Goal: Navigation & Orientation: Find specific page/section

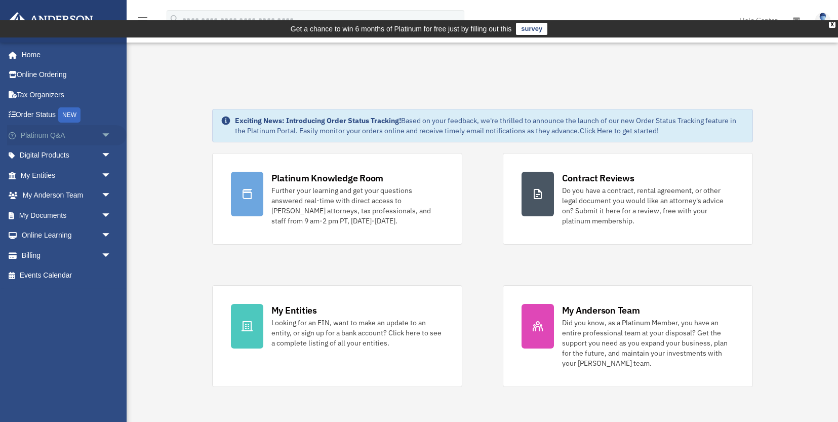
click at [85, 137] on link "Platinum Q&A arrow_drop_down" at bounding box center [67, 135] width 120 height 20
click at [106, 132] on span "arrow_drop_down" at bounding box center [111, 135] width 20 height 21
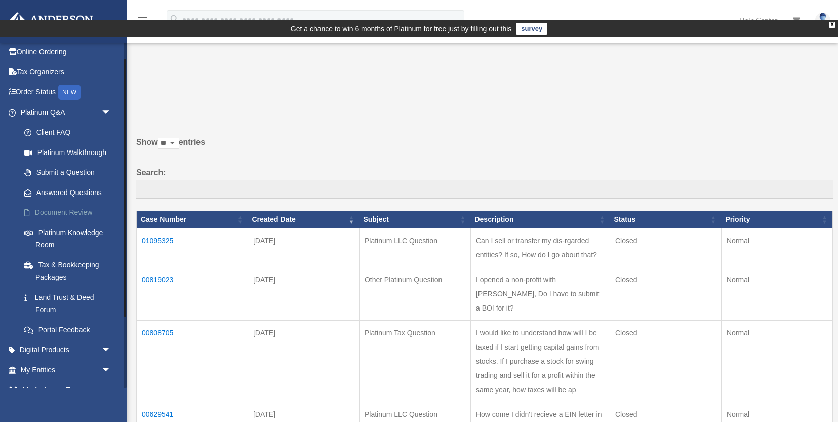
scroll to position [22, 0]
click at [51, 131] on link "Client FAQ" at bounding box center [70, 133] width 112 height 20
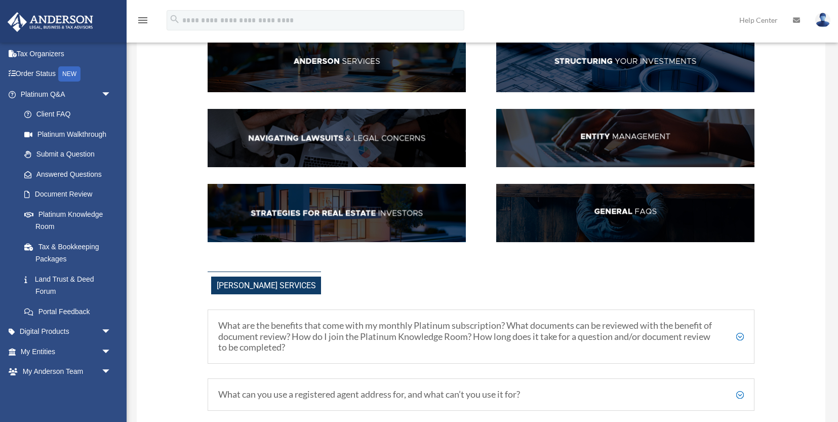
scroll to position [174, 0]
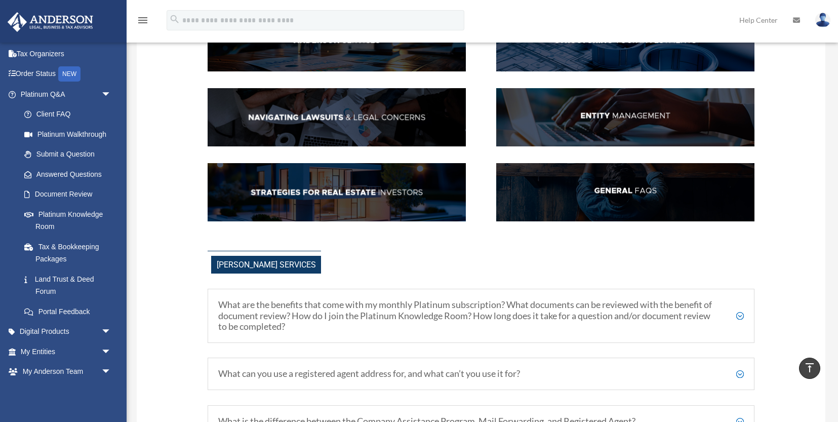
click at [599, 177] on img at bounding box center [625, 192] width 258 height 59
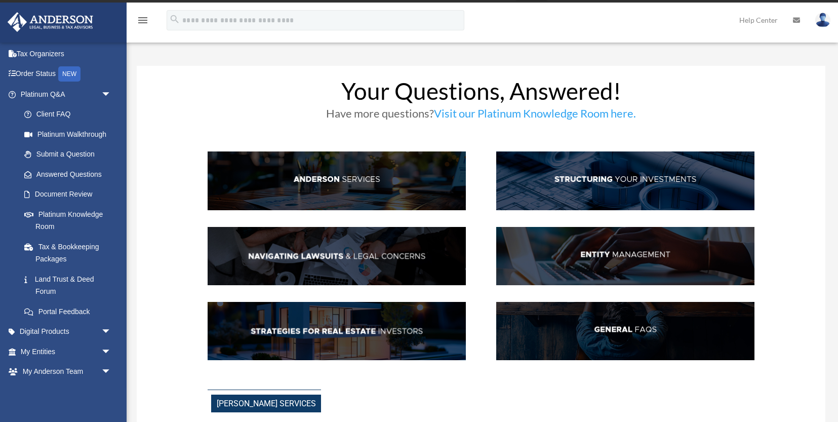
scroll to position [0, 0]
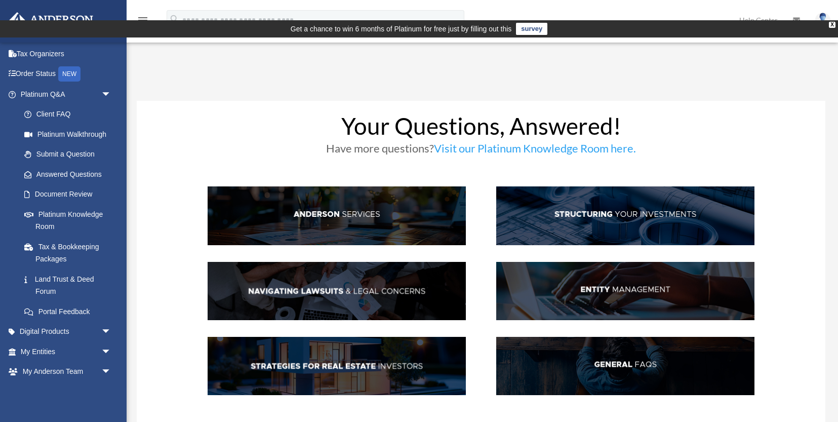
click at [488, 141] on link "Visit our Platinum Knowledge Room here." at bounding box center [535, 150] width 202 height 19
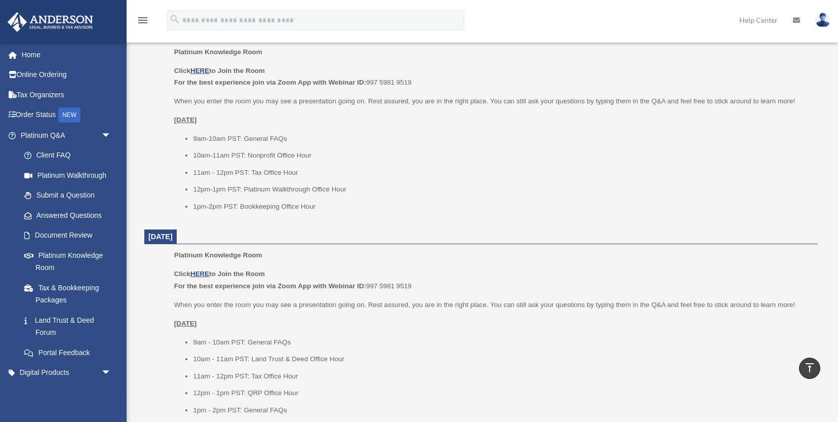
scroll to position [886, 0]
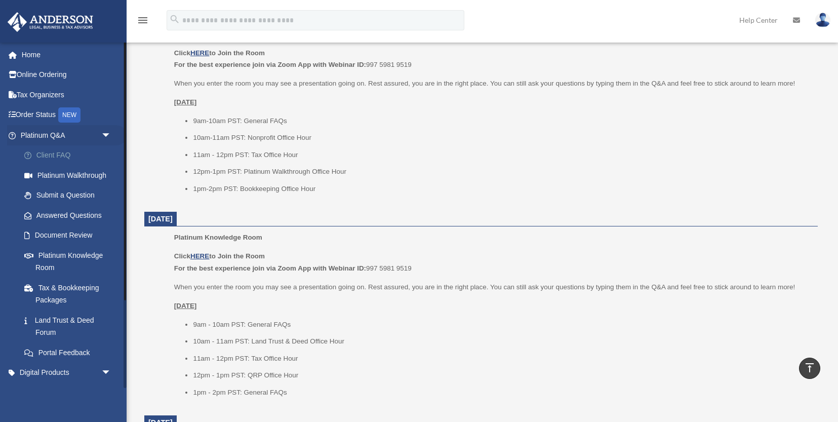
click at [62, 157] on link "Client FAQ" at bounding box center [70, 155] width 112 height 20
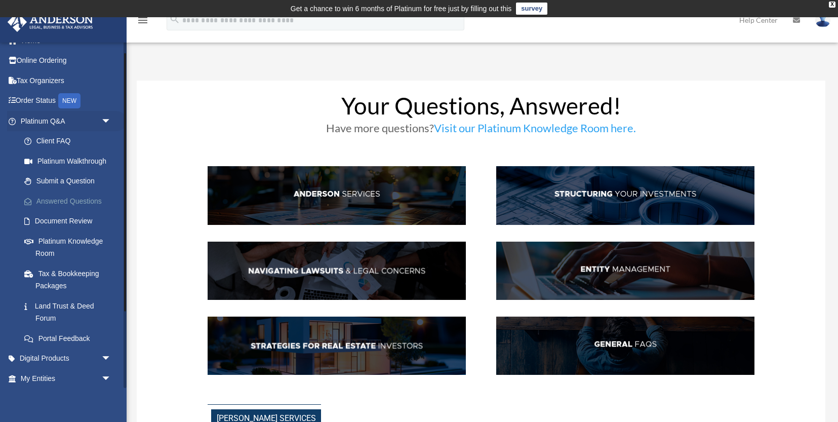
scroll to position [16, 0]
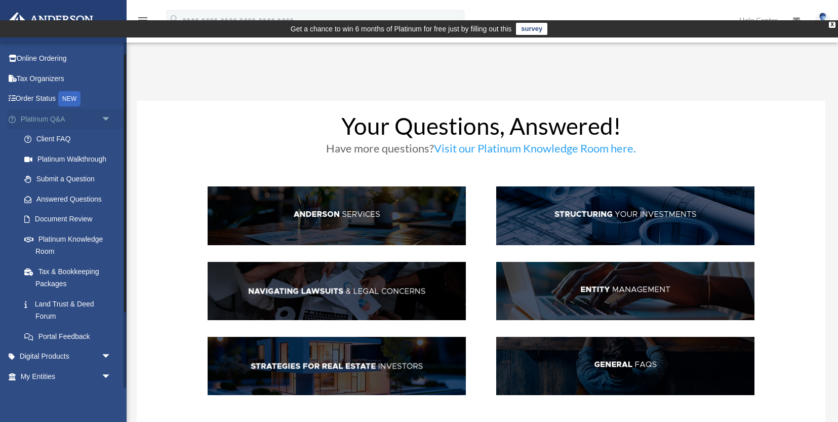
click at [102, 115] on span "arrow_drop_down" at bounding box center [111, 119] width 20 height 21
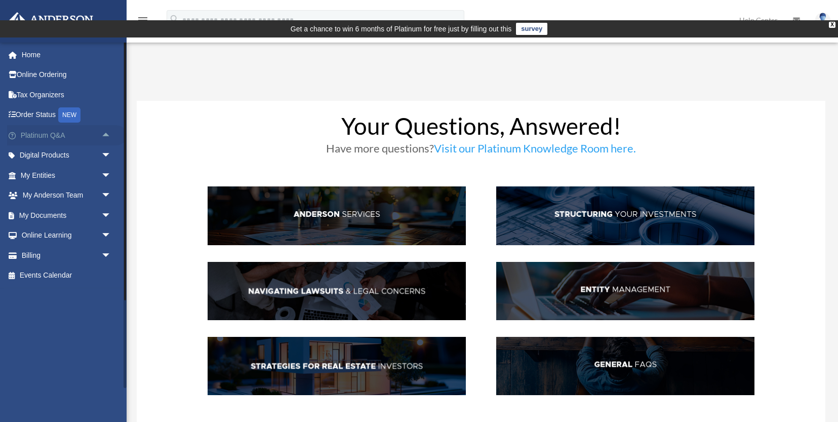
click at [107, 133] on span "arrow_drop_up" at bounding box center [111, 135] width 20 height 21
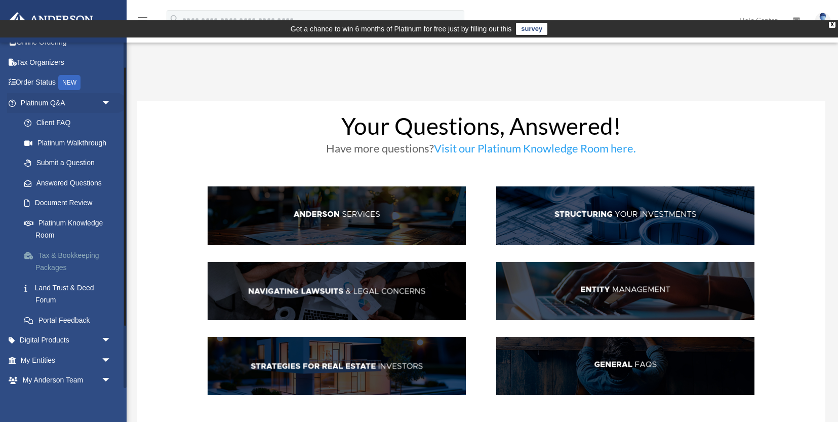
scroll to position [34, 0]
click at [89, 317] on link "Portal Feedback" at bounding box center [70, 318] width 112 height 20
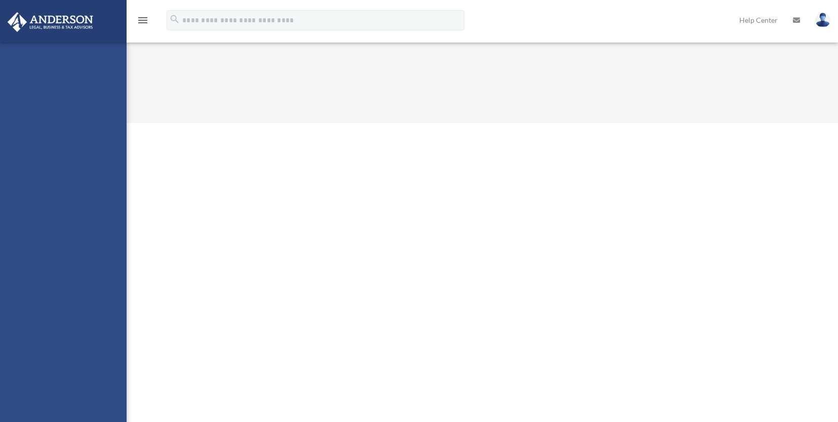
click at [72, 140] on div "[EMAIL_ADDRESS][PERSON_NAME][DOMAIN_NAME] Sign Out [EMAIL_ADDRESS][PERSON_NAME]…" at bounding box center [63, 254] width 127 height 422
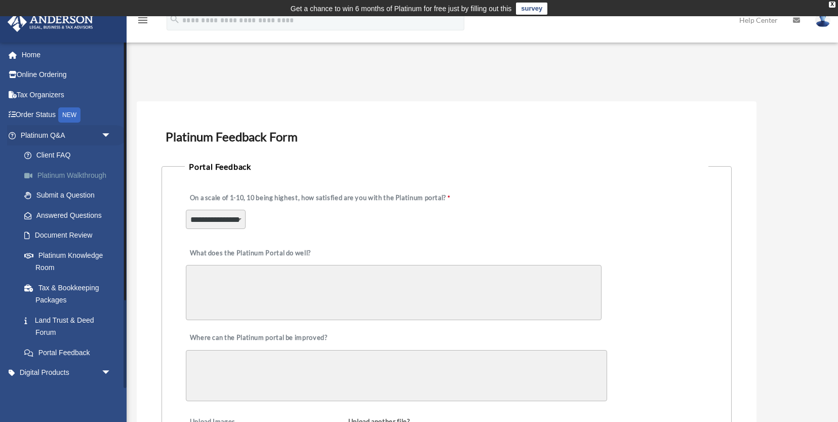
click at [74, 178] on link "Platinum Walkthrough" at bounding box center [70, 175] width 112 height 20
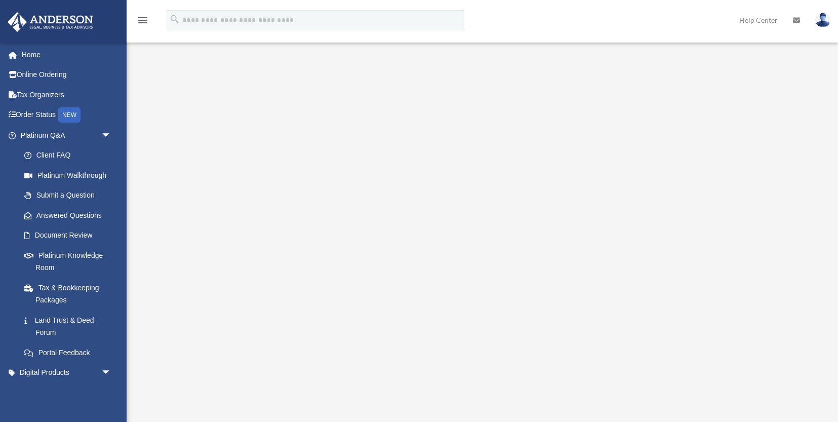
scroll to position [95, 0]
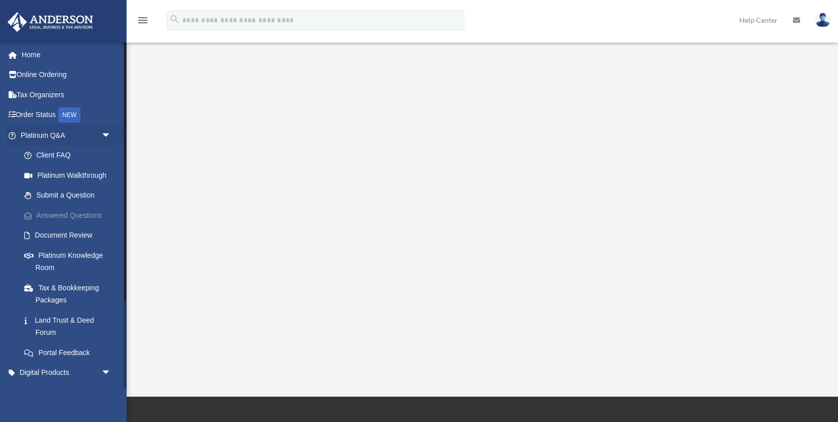
click at [87, 215] on link "Answered Questions" at bounding box center [70, 215] width 112 height 20
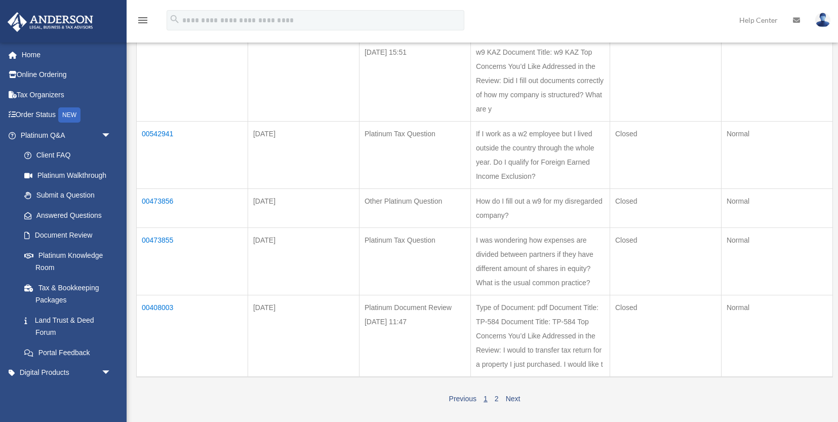
scroll to position [795, 0]
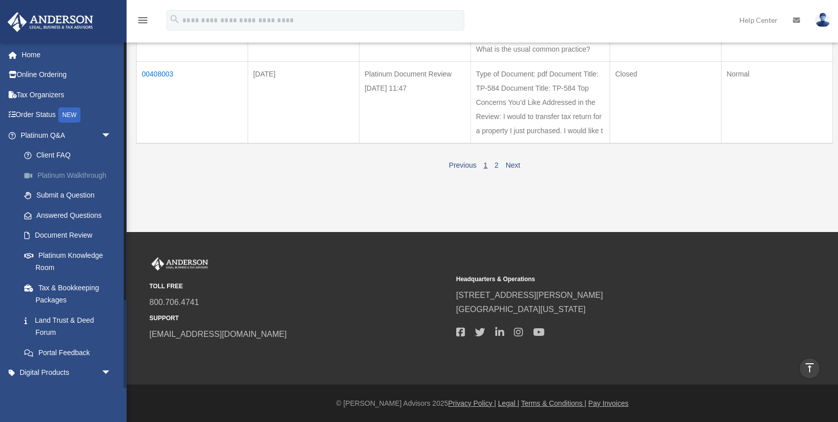
click at [86, 176] on link "Platinum Walkthrough" at bounding box center [70, 175] width 112 height 20
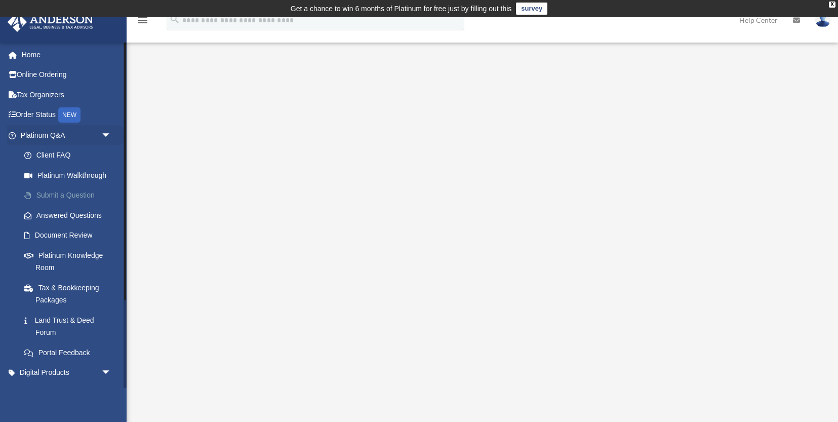
click at [82, 199] on link "Submit a Question" at bounding box center [70, 195] width 112 height 20
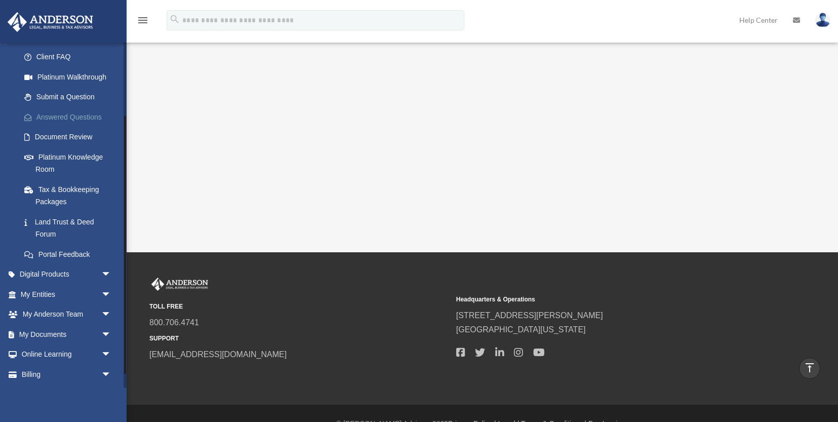
scroll to position [117, 0]
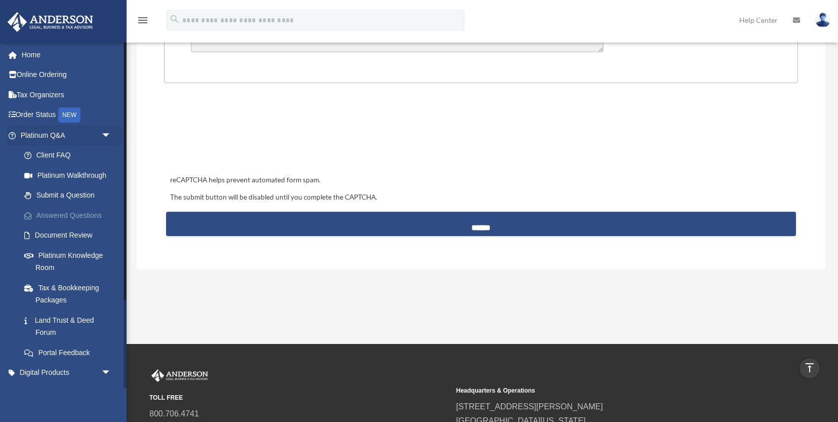
scroll to position [403, 0]
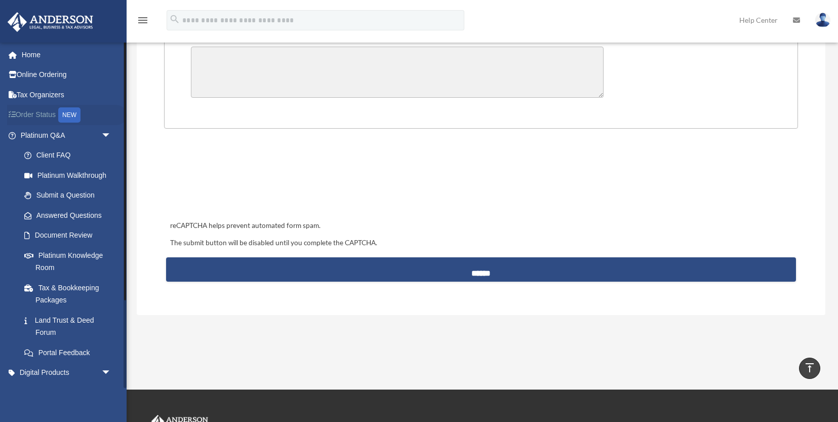
click at [39, 116] on link "Order Status NEW" at bounding box center [67, 115] width 120 height 21
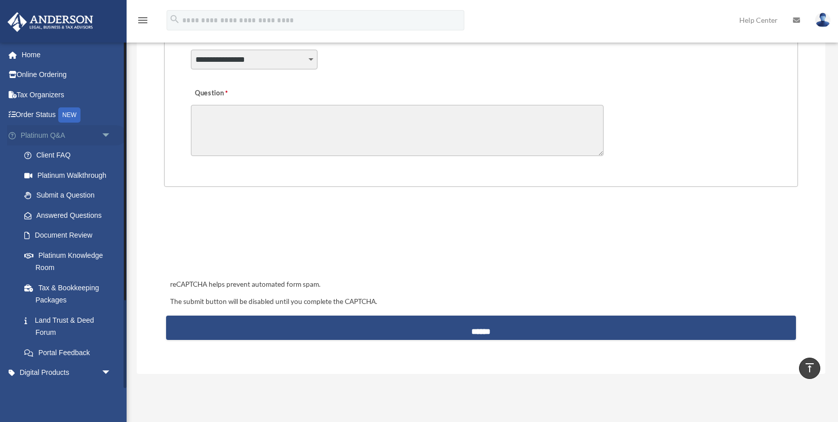
scroll to position [324, 0]
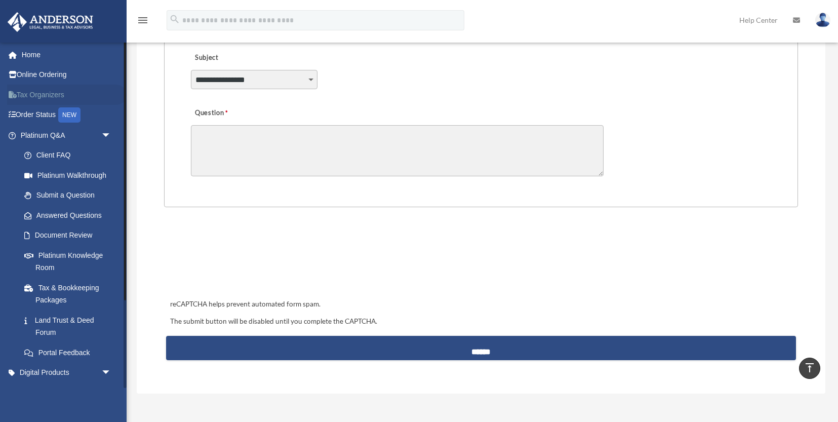
click at [62, 93] on link "Tax Organizers" at bounding box center [67, 95] width 120 height 20
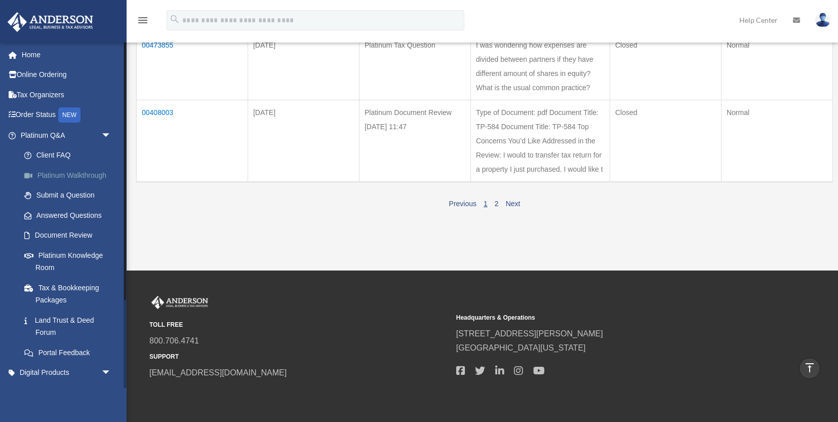
scroll to position [672, 0]
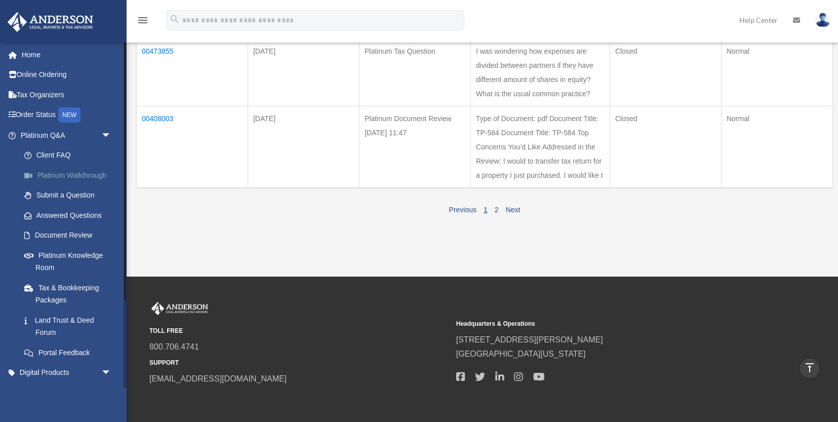
click at [68, 174] on link "Platinum Walkthrough" at bounding box center [70, 175] width 112 height 20
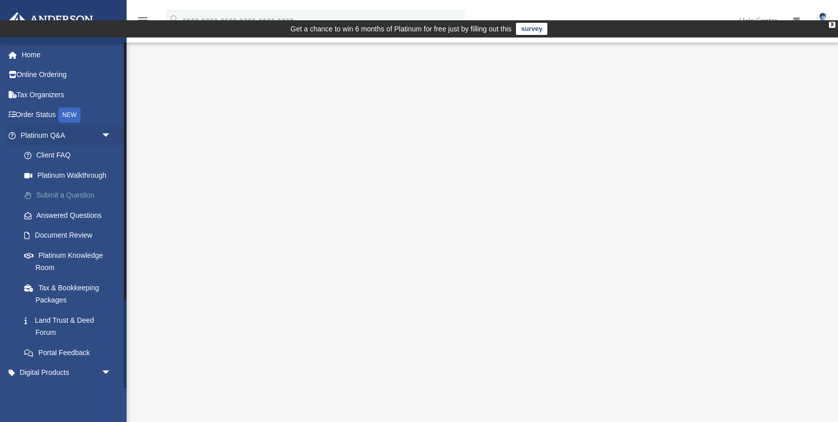
click at [63, 198] on link "Submit a Question" at bounding box center [70, 195] width 112 height 20
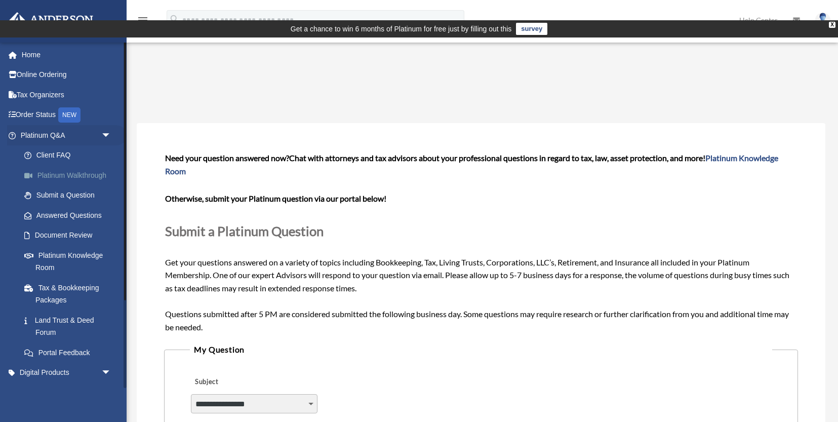
click at [68, 171] on link "Platinum Walkthrough" at bounding box center [70, 175] width 112 height 20
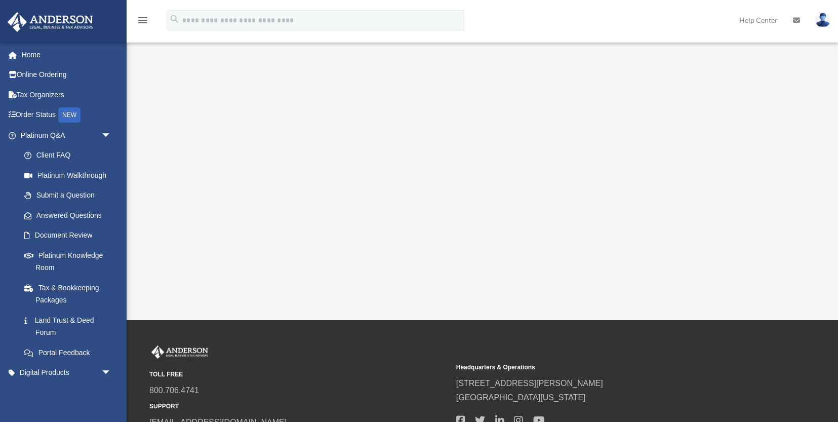
scroll to position [239, 0]
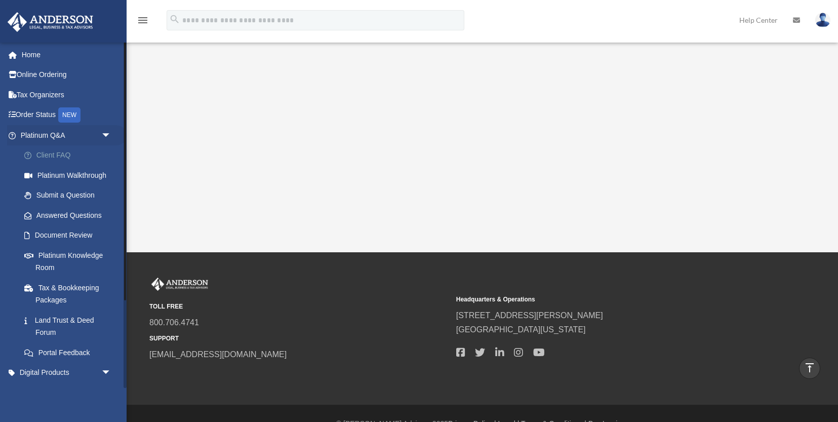
click at [50, 153] on link "Client FAQ" at bounding box center [70, 155] width 112 height 20
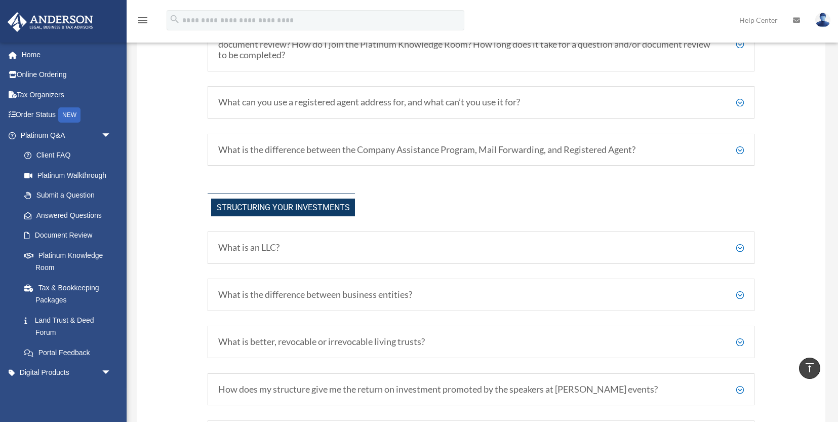
scroll to position [469, 0]
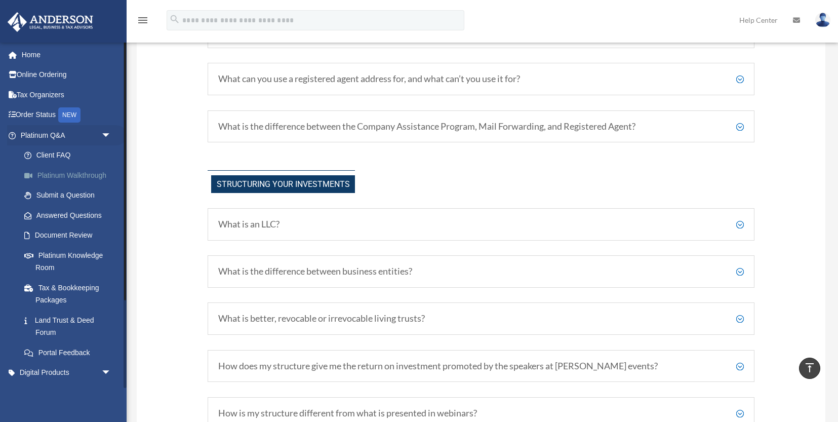
click at [93, 178] on link "Platinum Walkthrough" at bounding box center [70, 175] width 112 height 20
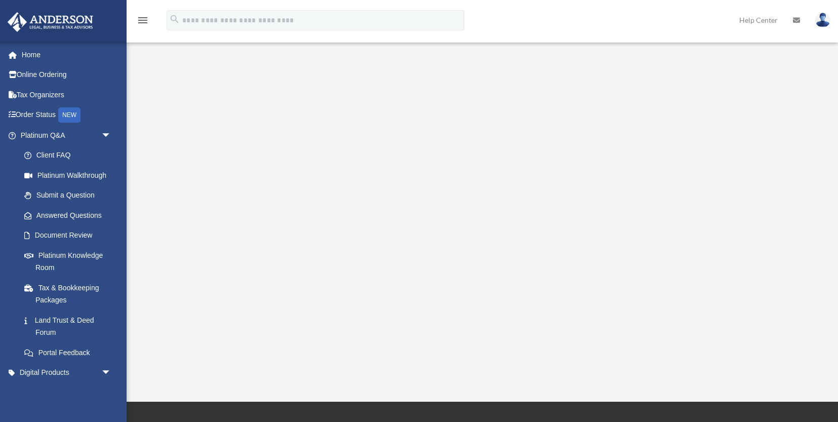
scroll to position [174, 0]
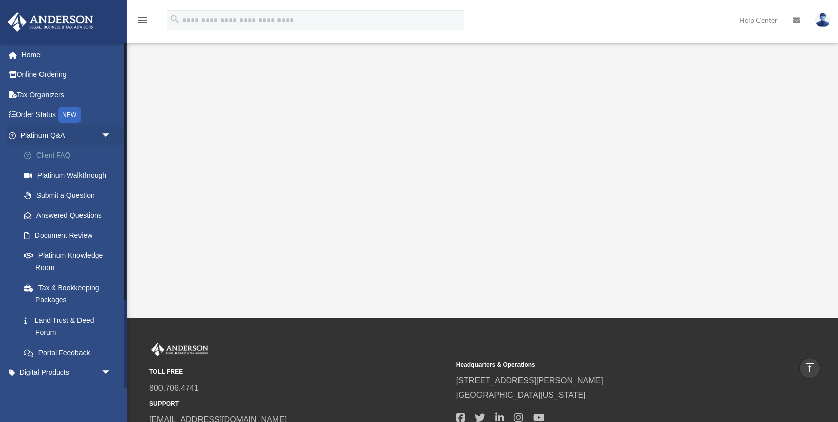
click at [68, 153] on link "Client FAQ" at bounding box center [70, 155] width 112 height 20
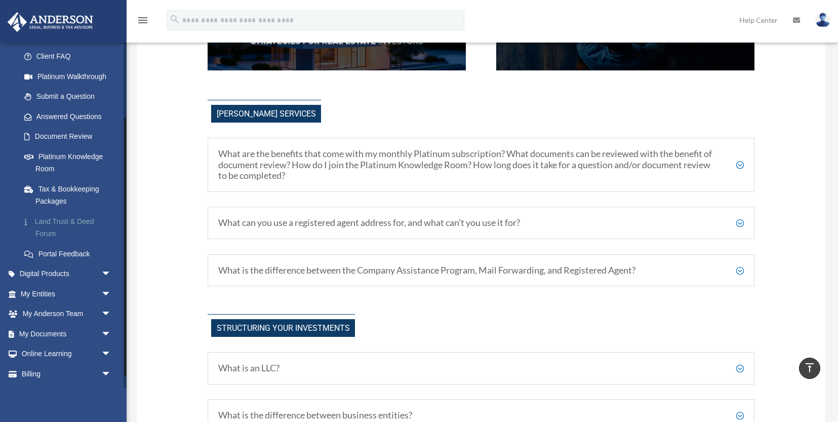
scroll to position [117, 0]
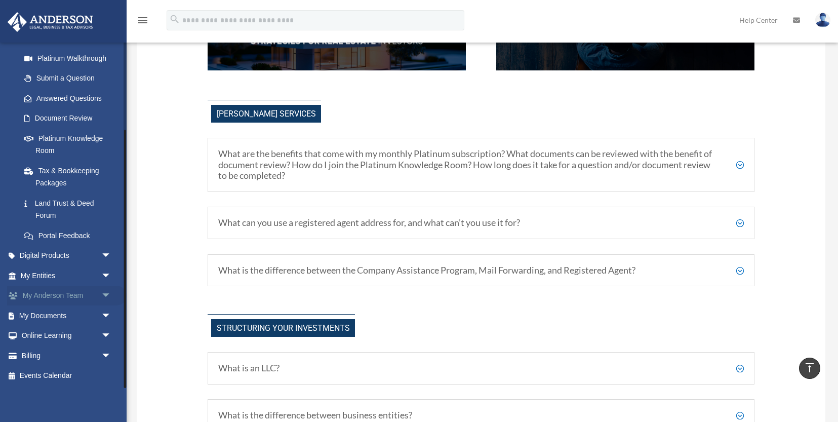
click at [77, 291] on link "My Anderson Team arrow_drop_down" at bounding box center [67, 296] width 120 height 20
click at [103, 294] on span "arrow_drop_down" at bounding box center [111, 296] width 20 height 21
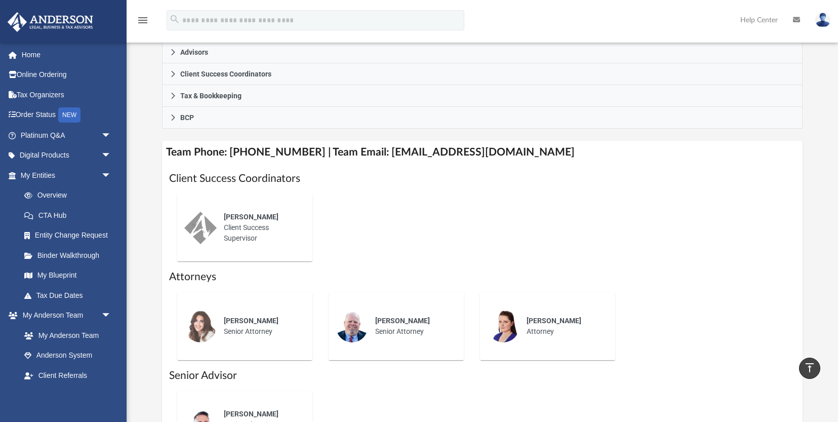
scroll to position [322, 0]
